Goal: Check status: Check status

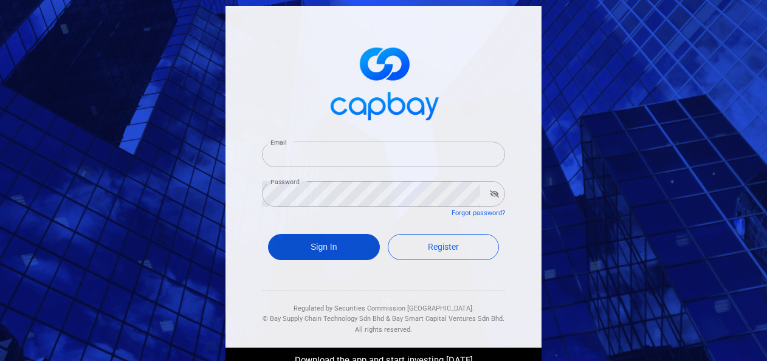
type input "[EMAIL_ADDRESS][DOMAIN_NAME]"
click at [287, 243] on button "Sign In" at bounding box center [324, 247] width 112 height 26
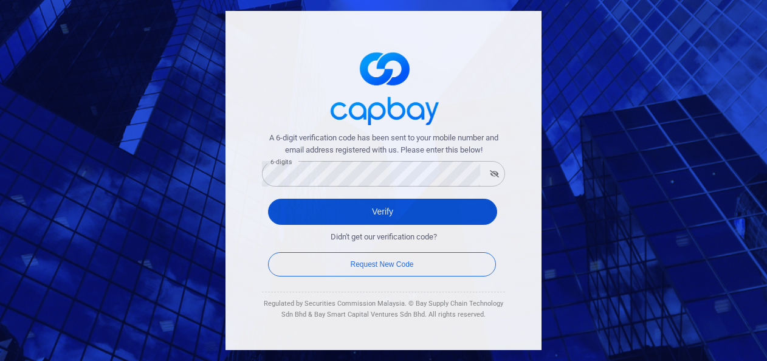
click at [303, 216] on button "Verify" at bounding box center [382, 212] width 229 height 26
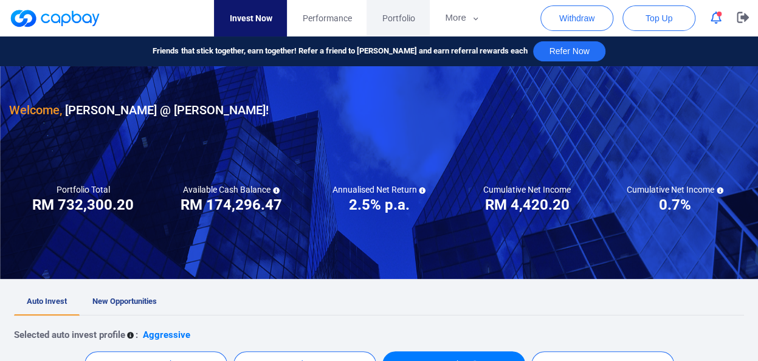
click at [396, 21] on span "Portfolio" at bounding box center [398, 18] width 33 height 13
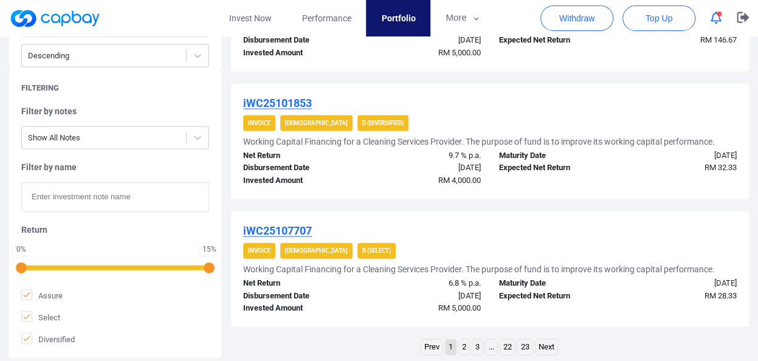
scroll to position [1335, 0]
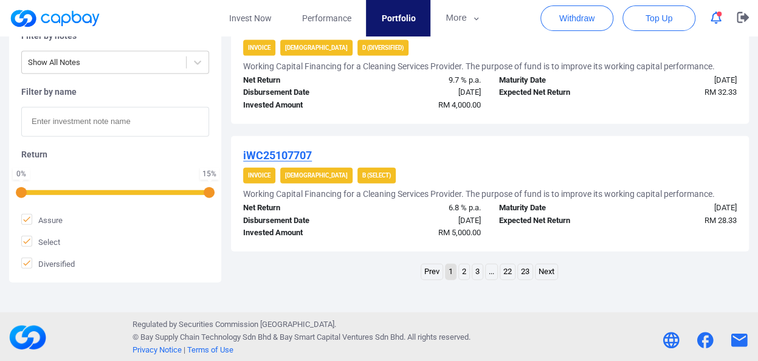
click at [464, 265] on link "2" at bounding box center [464, 272] width 10 height 15
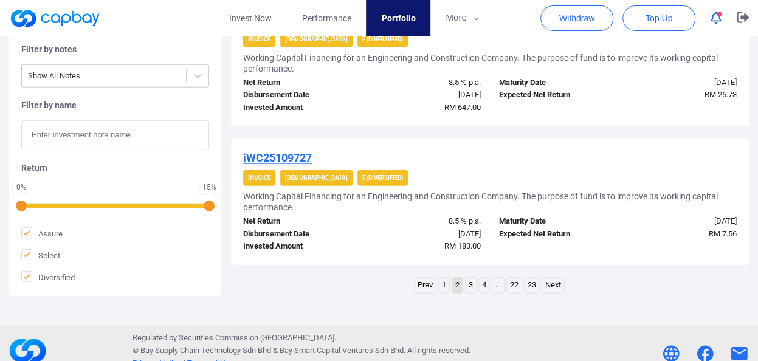
scroll to position [1379, 0]
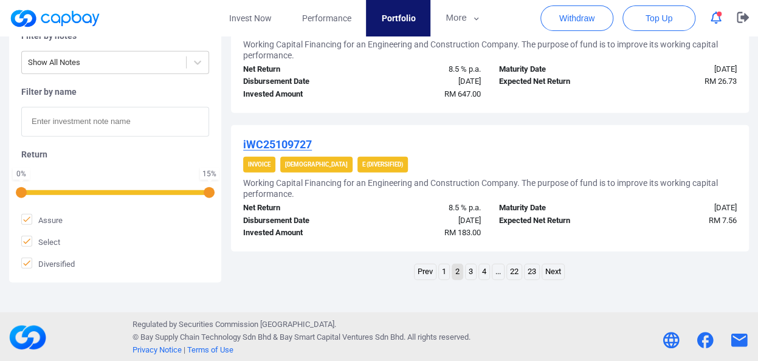
click at [469, 269] on link "3" at bounding box center [471, 272] width 10 height 15
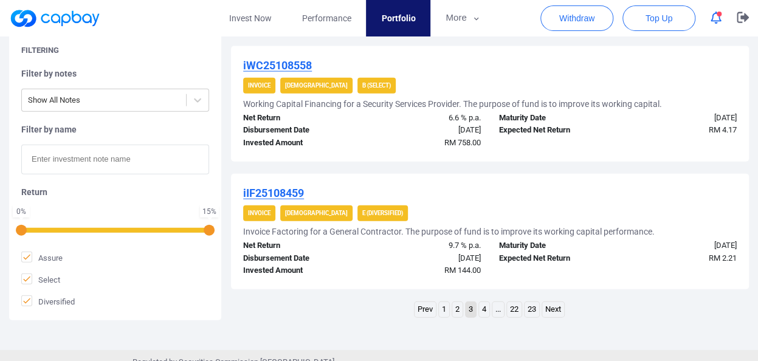
scroll to position [1412, 0]
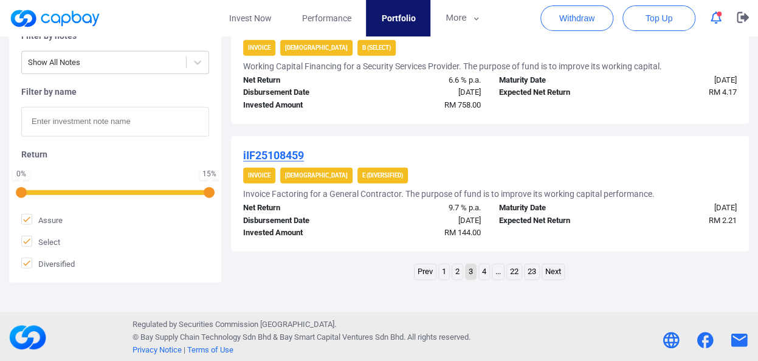
click at [482, 274] on link "4" at bounding box center [484, 272] width 10 height 15
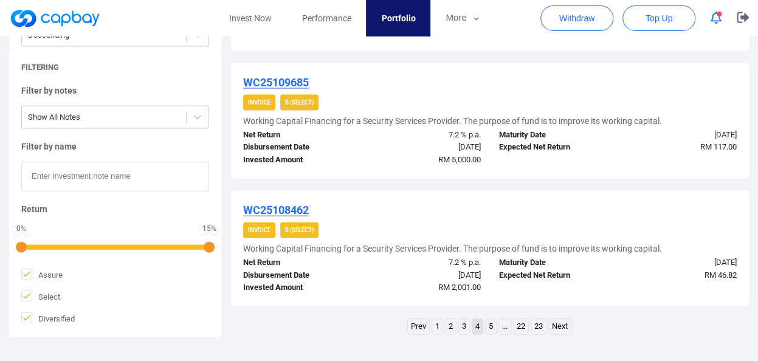
scroll to position [1297, 0]
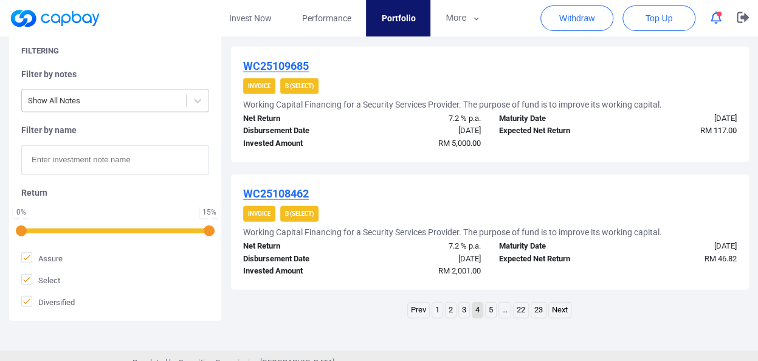
click at [466, 313] on link "3" at bounding box center [464, 310] width 10 height 15
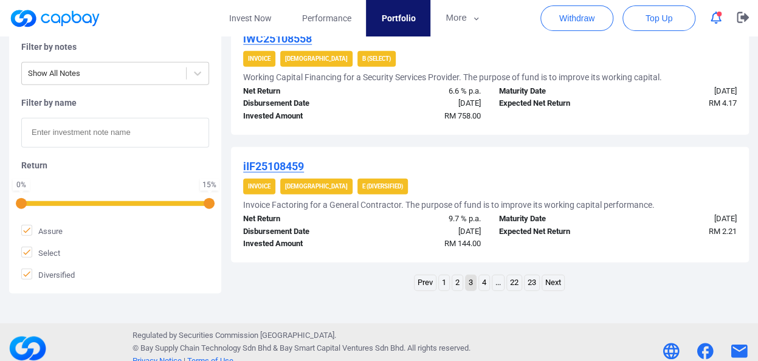
scroll to position [1412, 0]
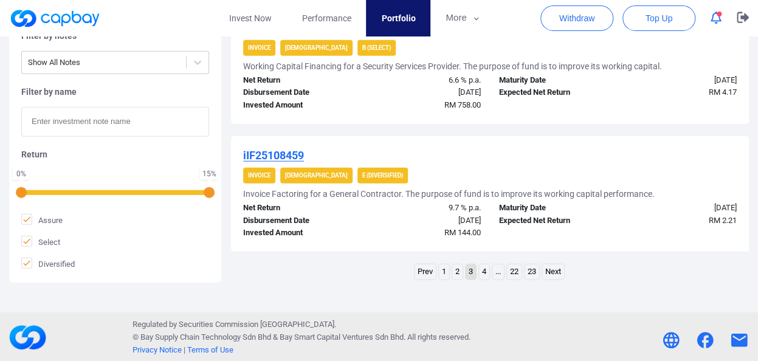
click at [458, 269] on link "2" at bounding box center [457, 272] width 10 height 15
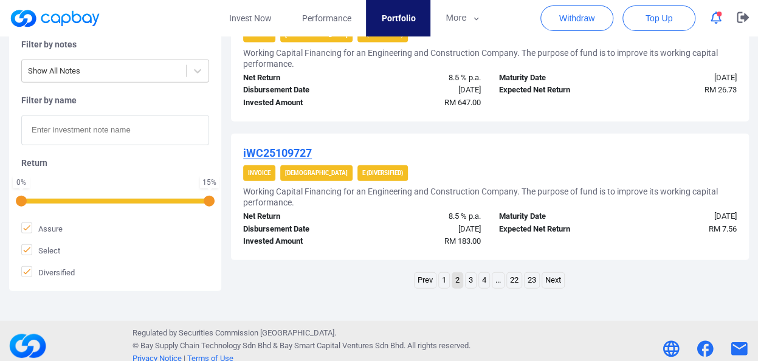
scroll to position [1379, 0]
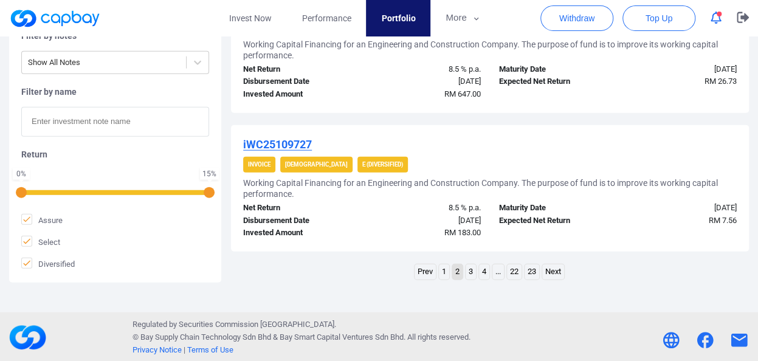
click at [443, 275] on link "1" at bounding box center [444, 272] width 10 height 15
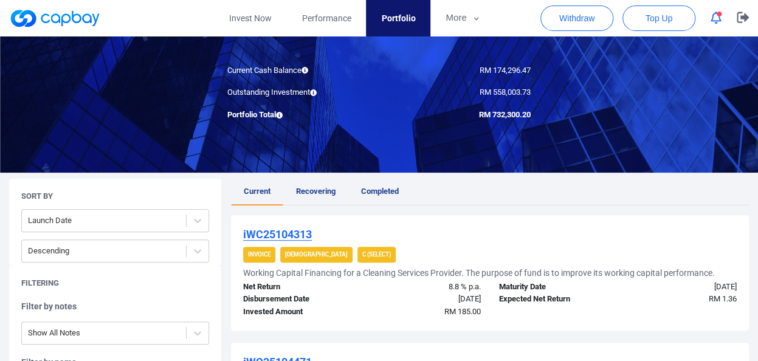
scroll to position [95, 0]
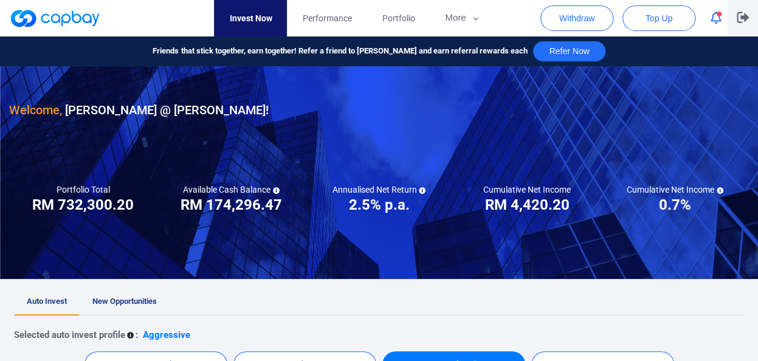
click at [741, 16] on icon "button" at bounding box center [743, 18] width 12 height 12
